Goal: Obtain resource: Download file/media

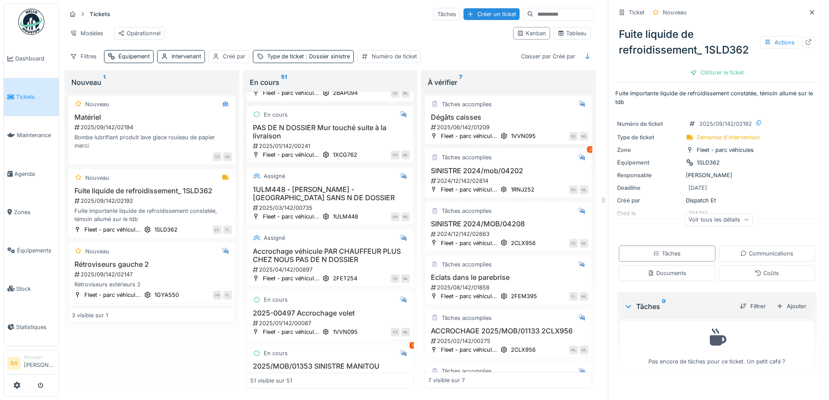
scroll to position [126, 2]
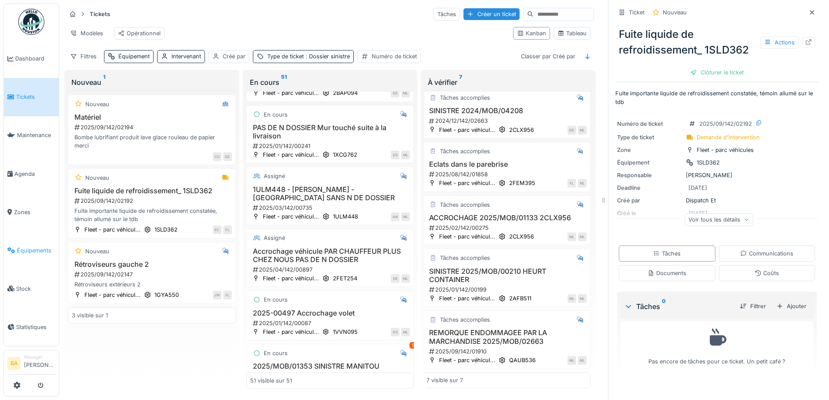
click at [23, 250] on link "Équipements" at bounding box center [31, 250] width 55 height 38
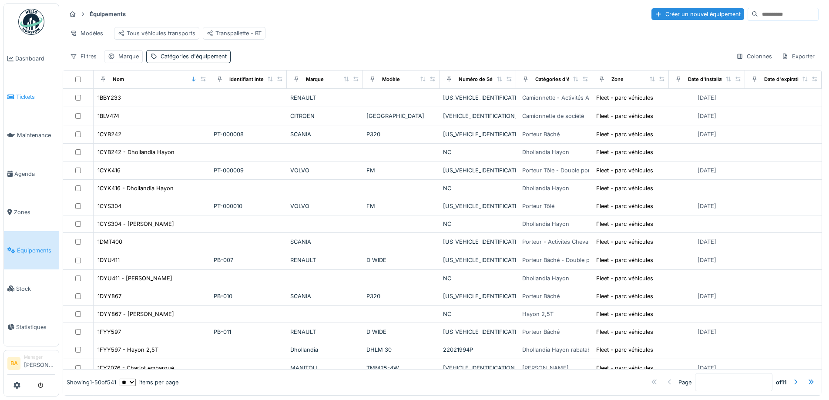
click at [27, 98] on span "Tickets" at bounding box center [35, 97] width 39 height 8
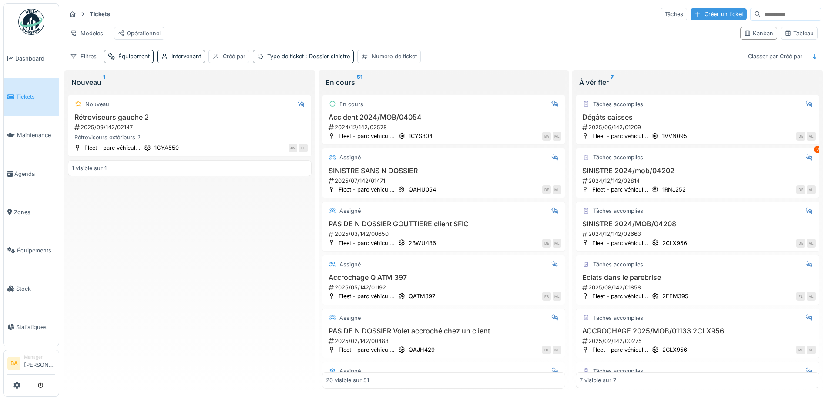
click at [691, 9] on div "Créer un ticket" at bounding box center [719, 14] width 56 height 12
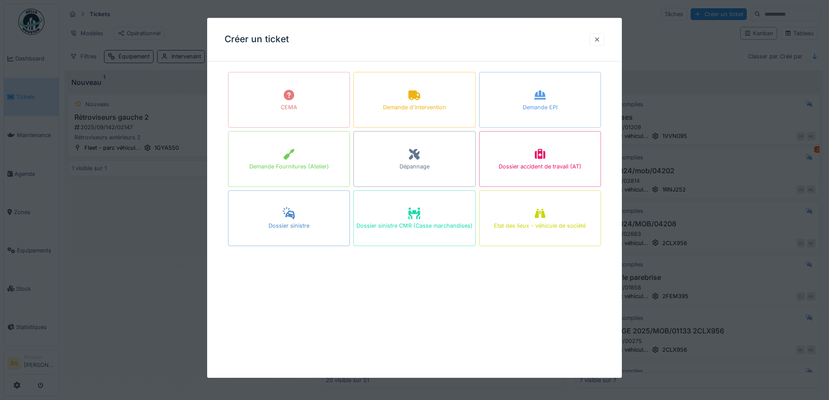
click at [599, 41] on div at bounding box center [597, 39] width 7 height 8
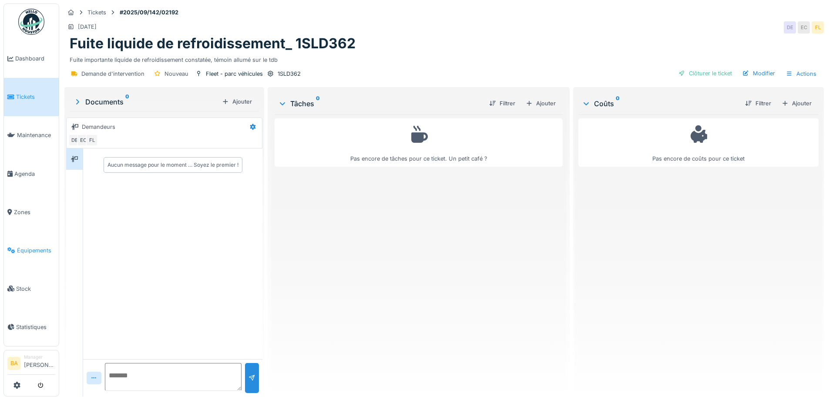
click at [13, 246] on li "Équipements" at bounding box center [31, 250] width 48 height 8
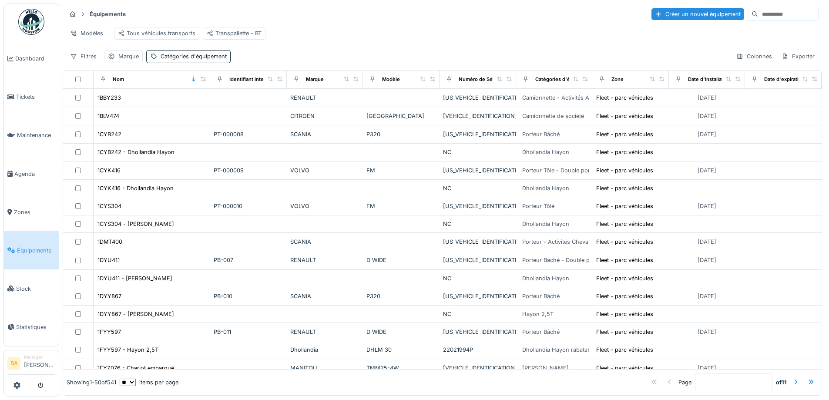
click at [758, 16] on input at bounding box center [788, 14] width 60 height 12
type input "****"
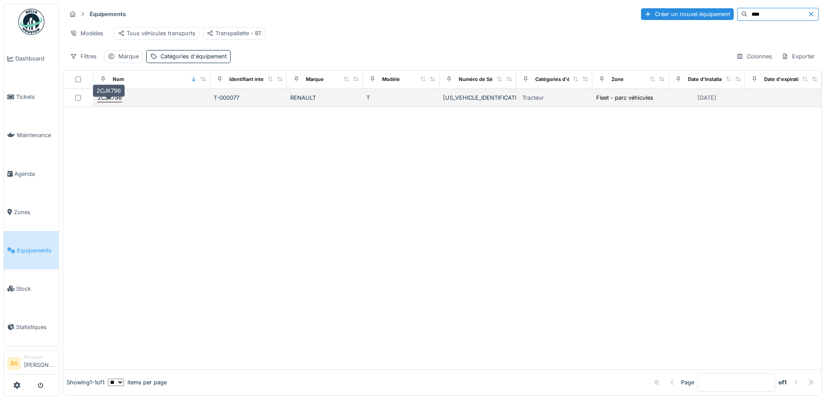
click at [118, 102] on div "2CJK796" at bounding box center [110, 98] width 24 height 8
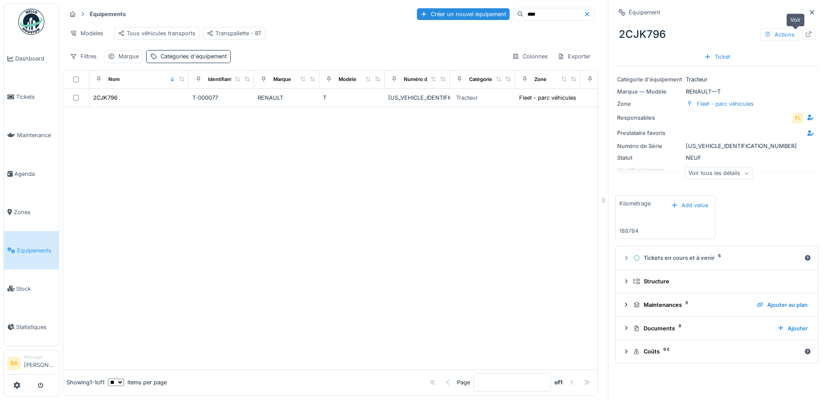
click at [802, 35] on div at bounding box center [808, 34] width 13 height 11
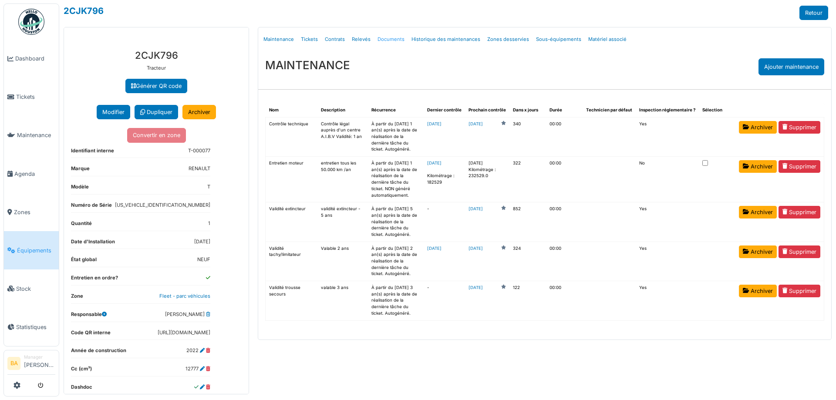
select select "***"
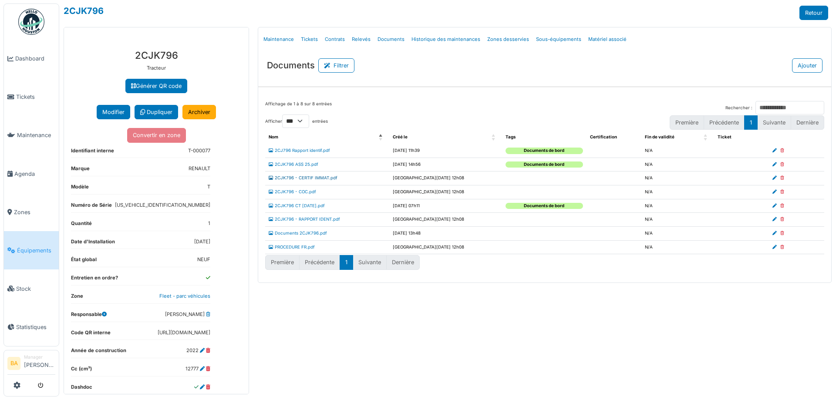
click at [318, 177] on link "2CJK796 - CERTIF IMMAT.pdf" at bounding box center [303, 177] width 69 height 5
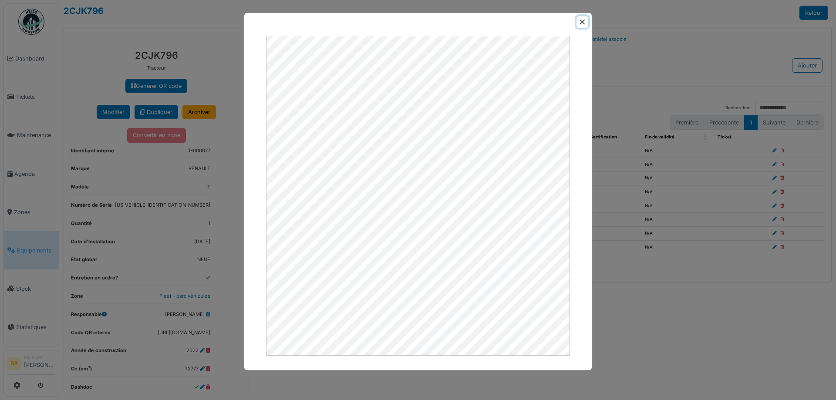
click at [580, 25] on button "Close" at bounding box center [582, 22] width 12 height 12
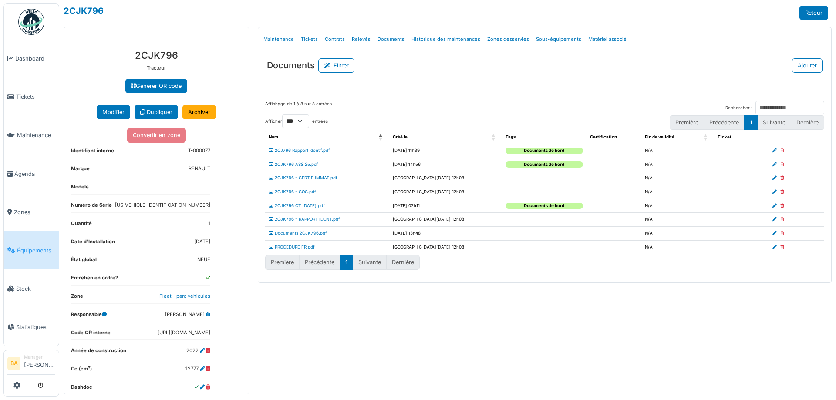
click at [21, 251] on link "Équipements" at bounding box center [31, 250] width 55 height 38
click at [809, 10] on link "Retour" at bounding box center [813, 13] width 29 height 14
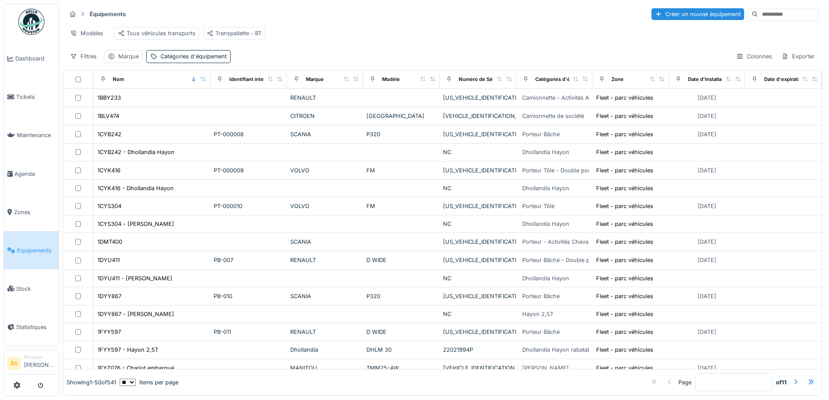
click at [748, 20] on div at bounding box center [783, 14] width 71 height 13
click at [758, 13] on input at bounding box center [788, 14] width 60 height 12
type input "****"
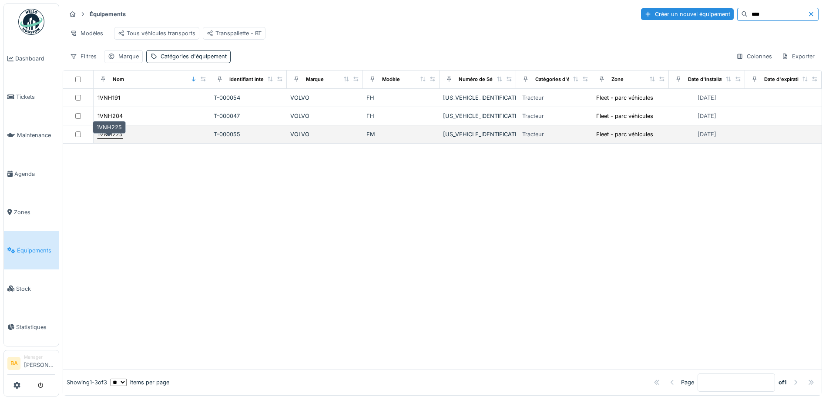
click at [111, 138] on div "1VNH225" at bounding box center [110, 134] width 25 height 8
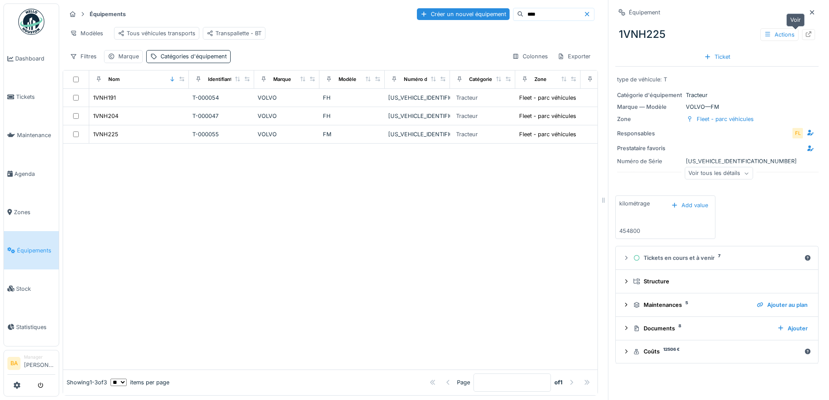
click at [805, 32] on icon at bounding box center [808, 34] width 7 height 6
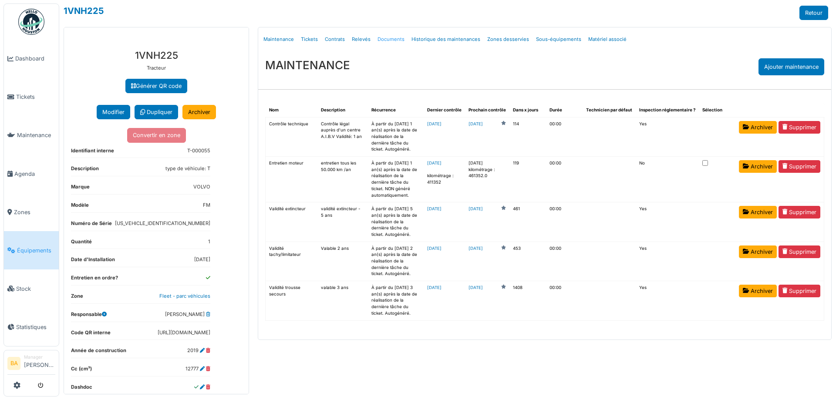
click at [384, 41] on link "Documents" at bounding box center [391, 39] width 34 height 20
select select "***"
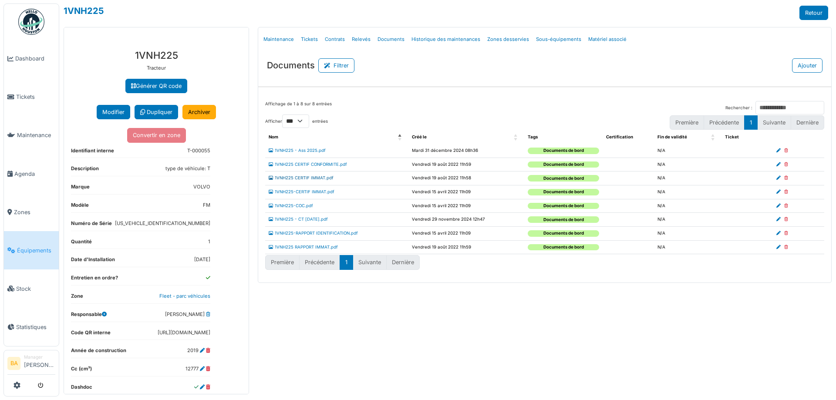
click at [288, 179] on link "1VNH225 CERTIF IMMAT.pdf" at bounding box center [301, 177] width 65 height 5
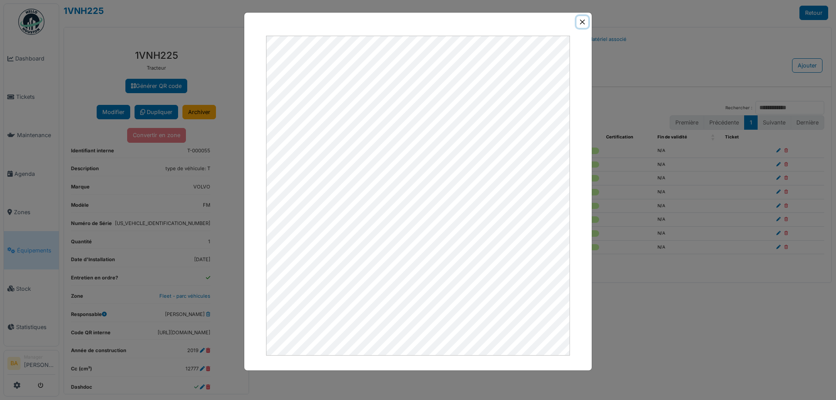
click at [580, 22] on button "Close" at bounding box center [582, 22] width 12 height 12
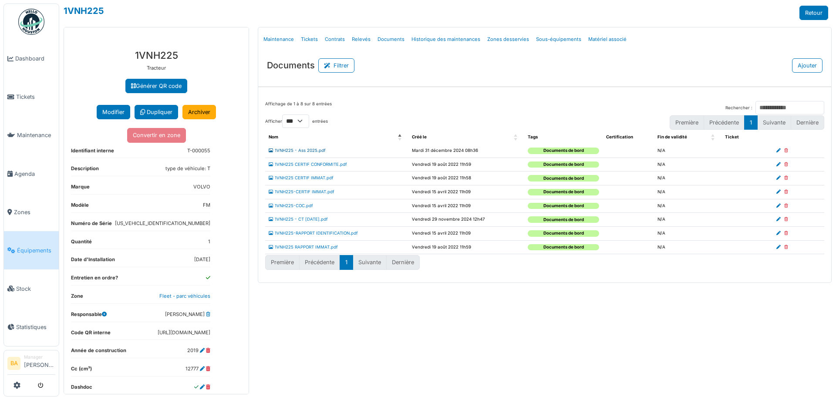
click at [300, 151] on link "1VNH225 - Ass 2025.pdf" at bounding box center [297, 150] width 57 height 5
click at [289, 148] on link "1VNH225 - Ass 2025.pdf" at bounding box center [297, 150] width 57 height 5
click at [291, 150] on link "1VNH225 - Ass 2025.pdf" at bounding box center [297, 150] width 57 height 5
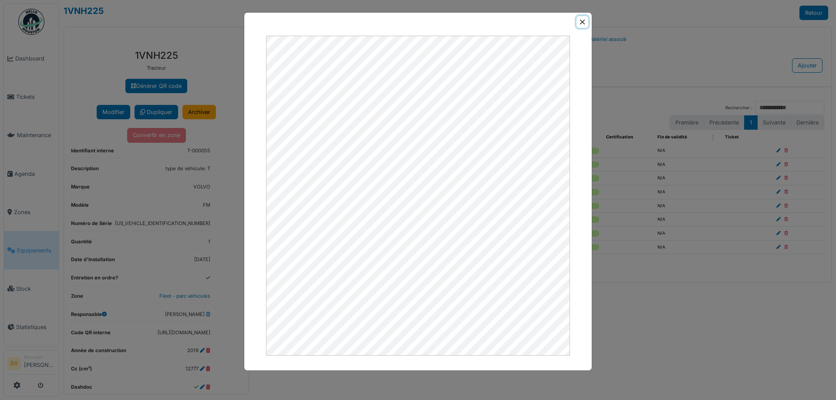
click at [581, 22] on button "Close" at bounding box center [582, 22] width 12 height 12
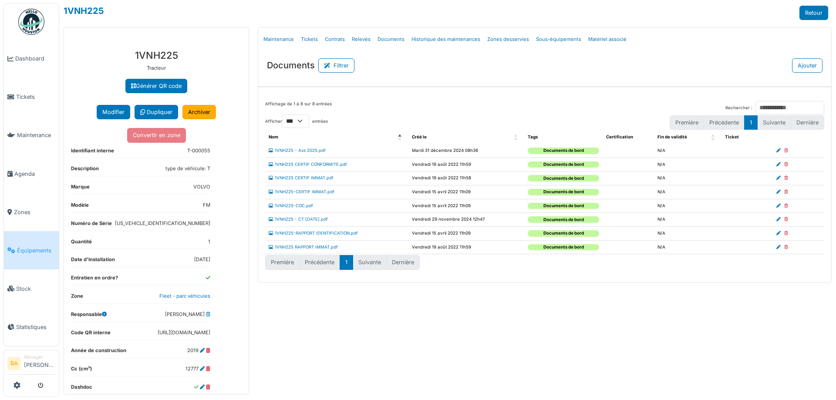
click at [28, 246] on span "Équipements" at bounding box center [36, 250] width 38 height 8
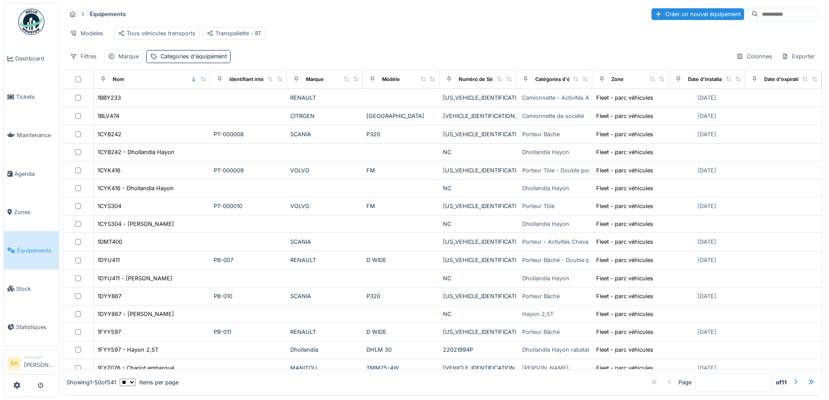
click at [758, 14] on input at bounding box center [788, 14] width 60 height 12
type input "****"
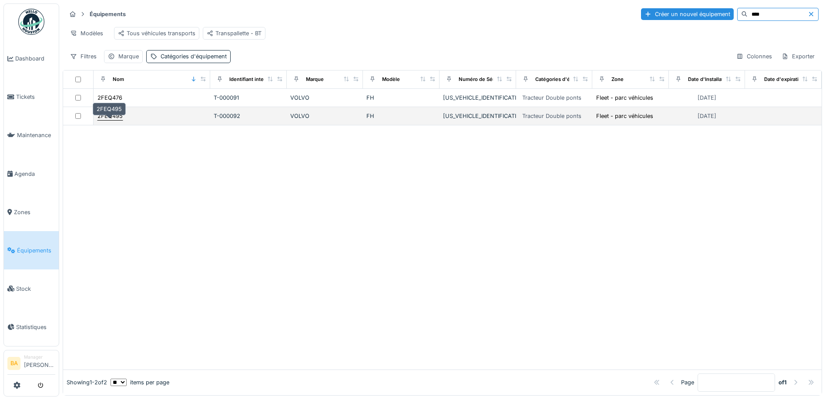
click at [119, 120] on div "2FEQ495" at bounding box center [110, 116] width 25 height 8
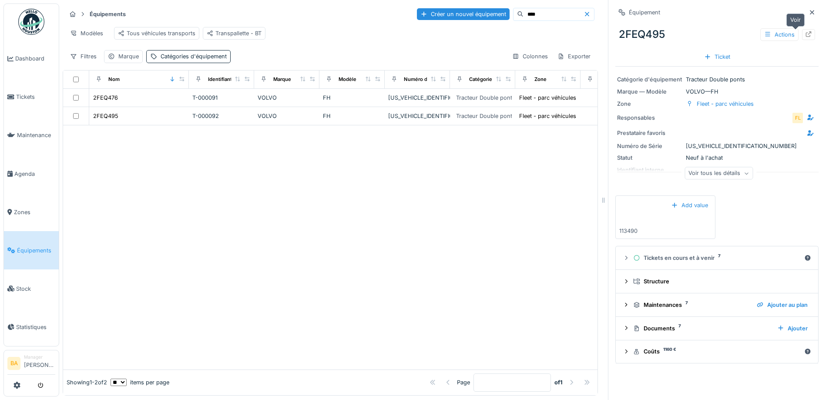
click at [802, 31] on div at bounding box center [808, 34] width 13 height 11
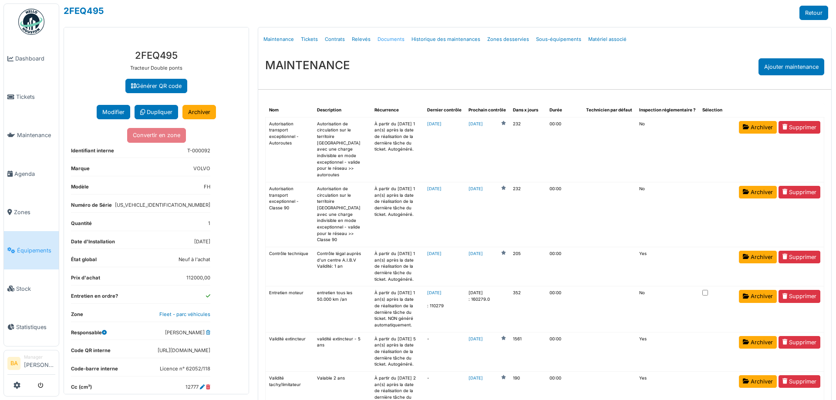
click at [380, 44] on link "Documents" at bounding box center [391, 39] width 34 height 20
select select "***"
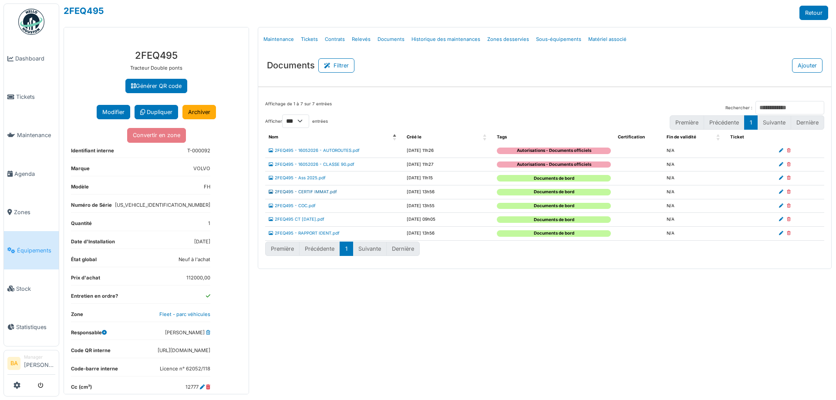
click at [299, 193] on link "2FEQ495 - CERTIF IMMAT.pdf" at bounding box center [303, 191] width 68 height 5
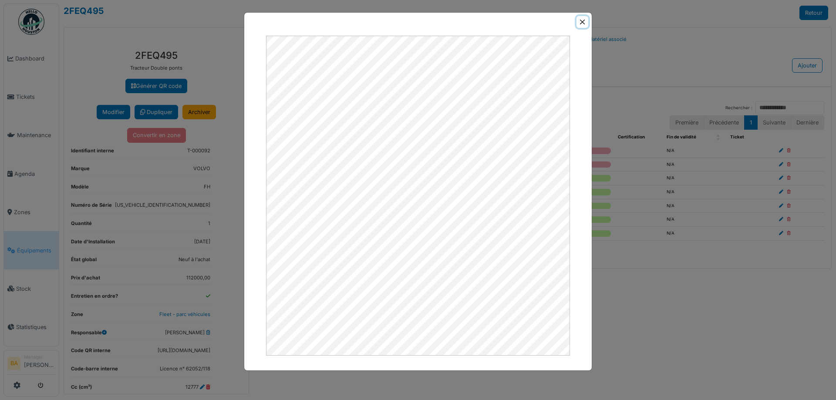
click at [578, 20] on button "Close" at bounding box center [582, 22] width 12 height 12
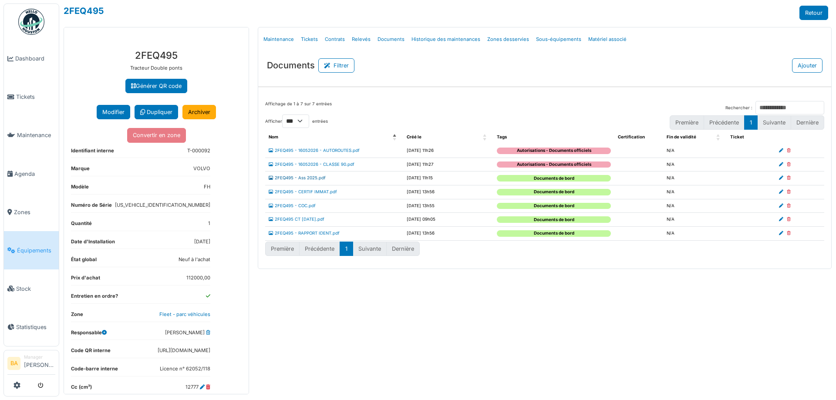
click at [303, 177] on link "2FEQ495 - Ass 2025.pdf" at bounding box center [297, 177] width 57 height 5
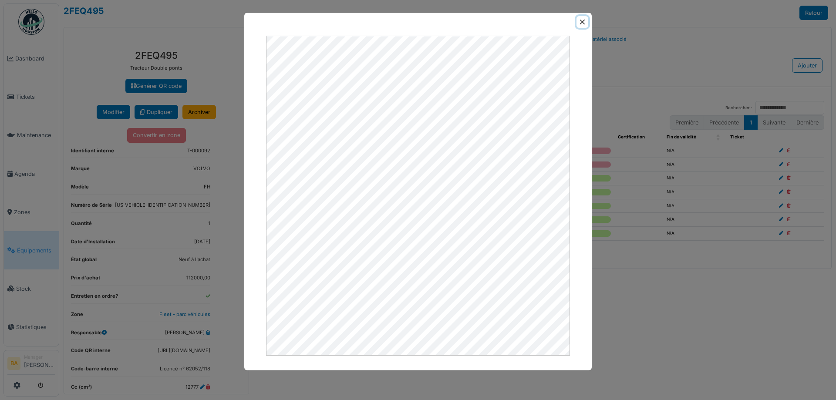
click at [582, 23] on button "Close" at bounding box center [582, 22] width 12 height 12
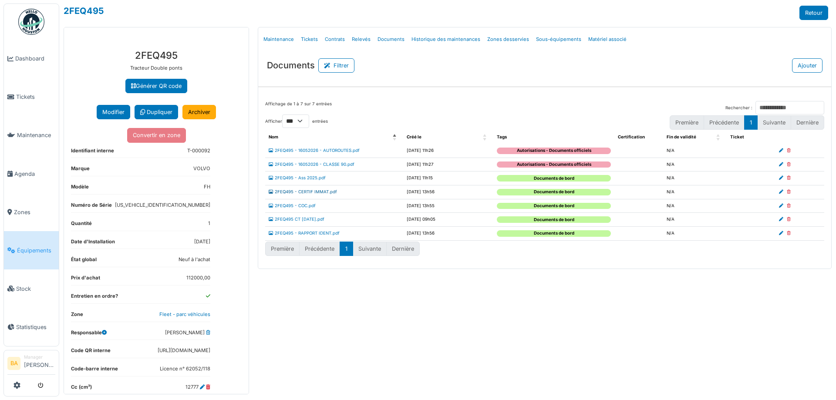
click at [305, 192] on link "2FEQ495 - CERTIF IMMAT.pdf" at bounding box center [303, 191] width 68 height 5
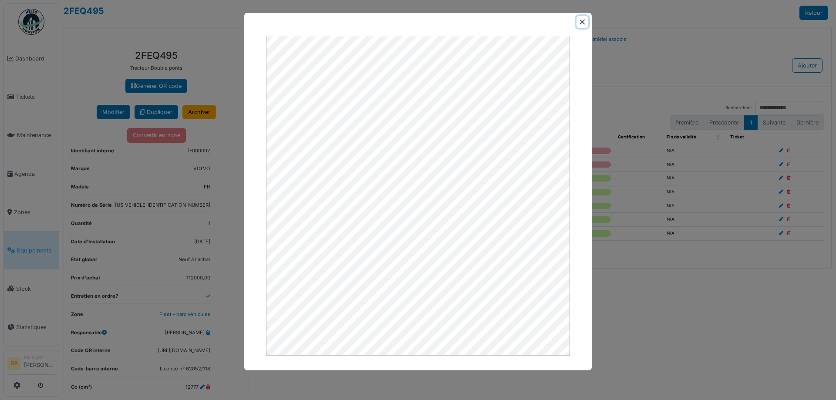
click at [581, 20] on button "Close" at bounding box center [582, 22] width 12 height 12
